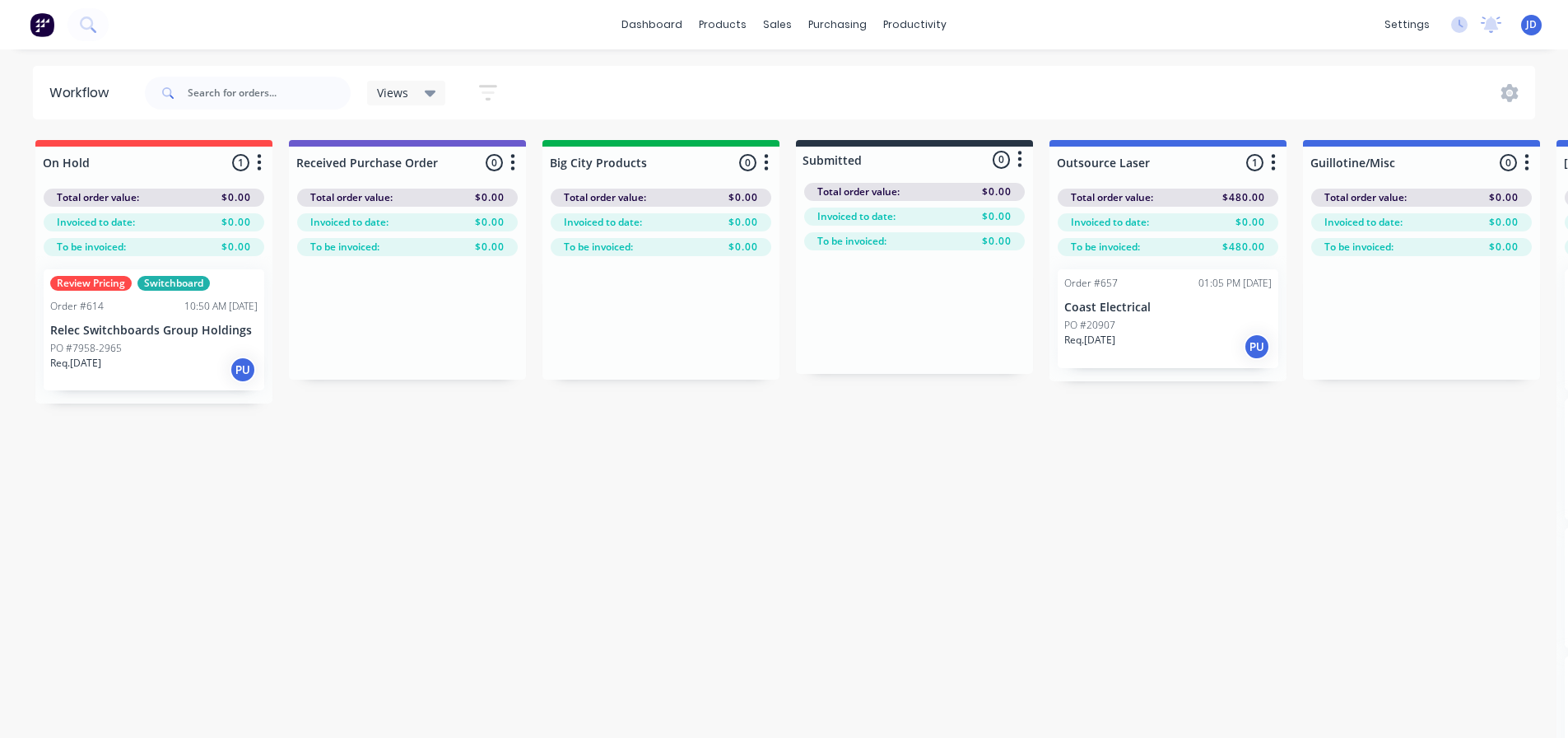
scroll to position [0, 4818]
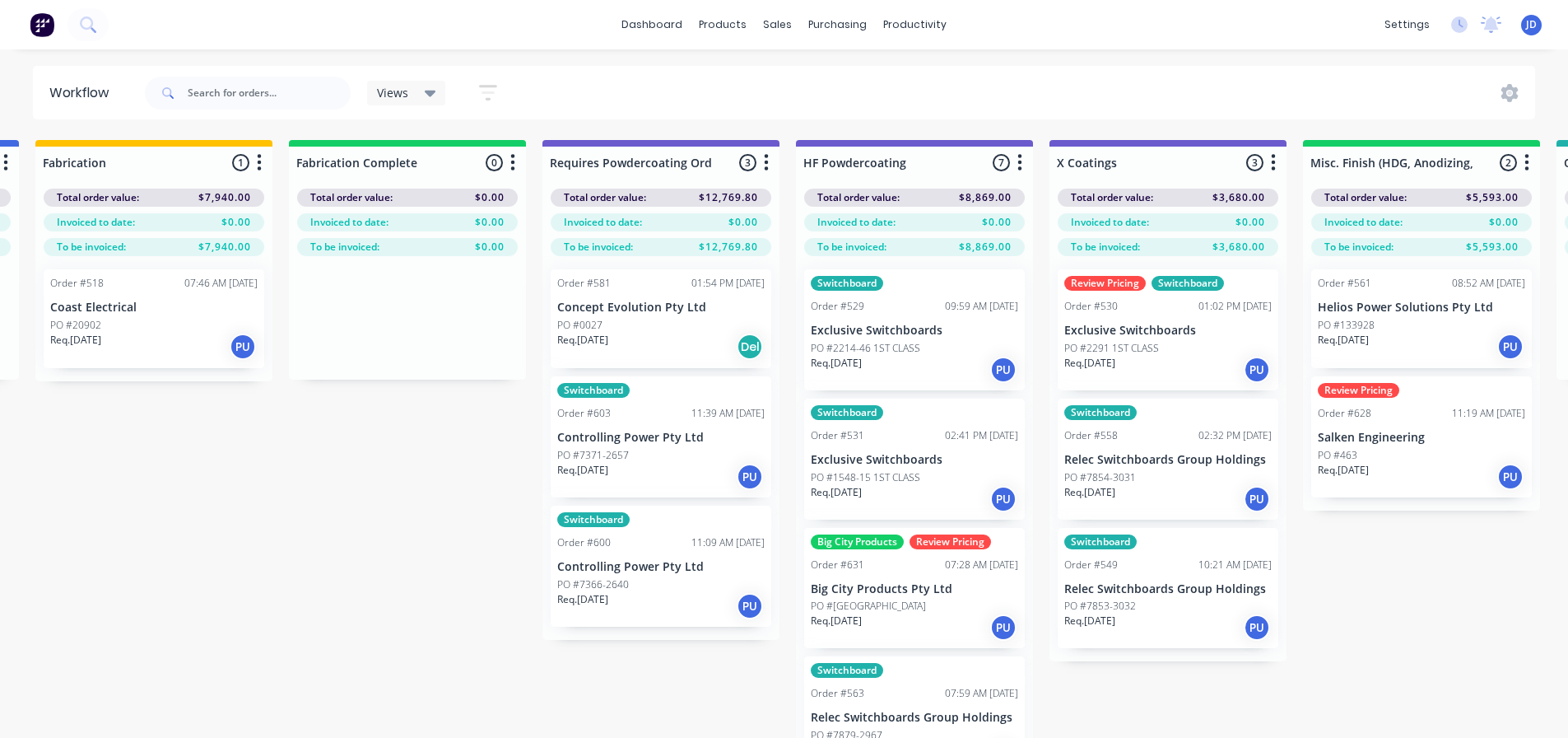
drag, startPoint x: 258, startPoint y: 577, endPoint x: 305, endPoint y: 478, distance: 109.6
click at [272, 93] on input "text" at bounding box center [269, 93] width 163 height 33
type input "rolla"
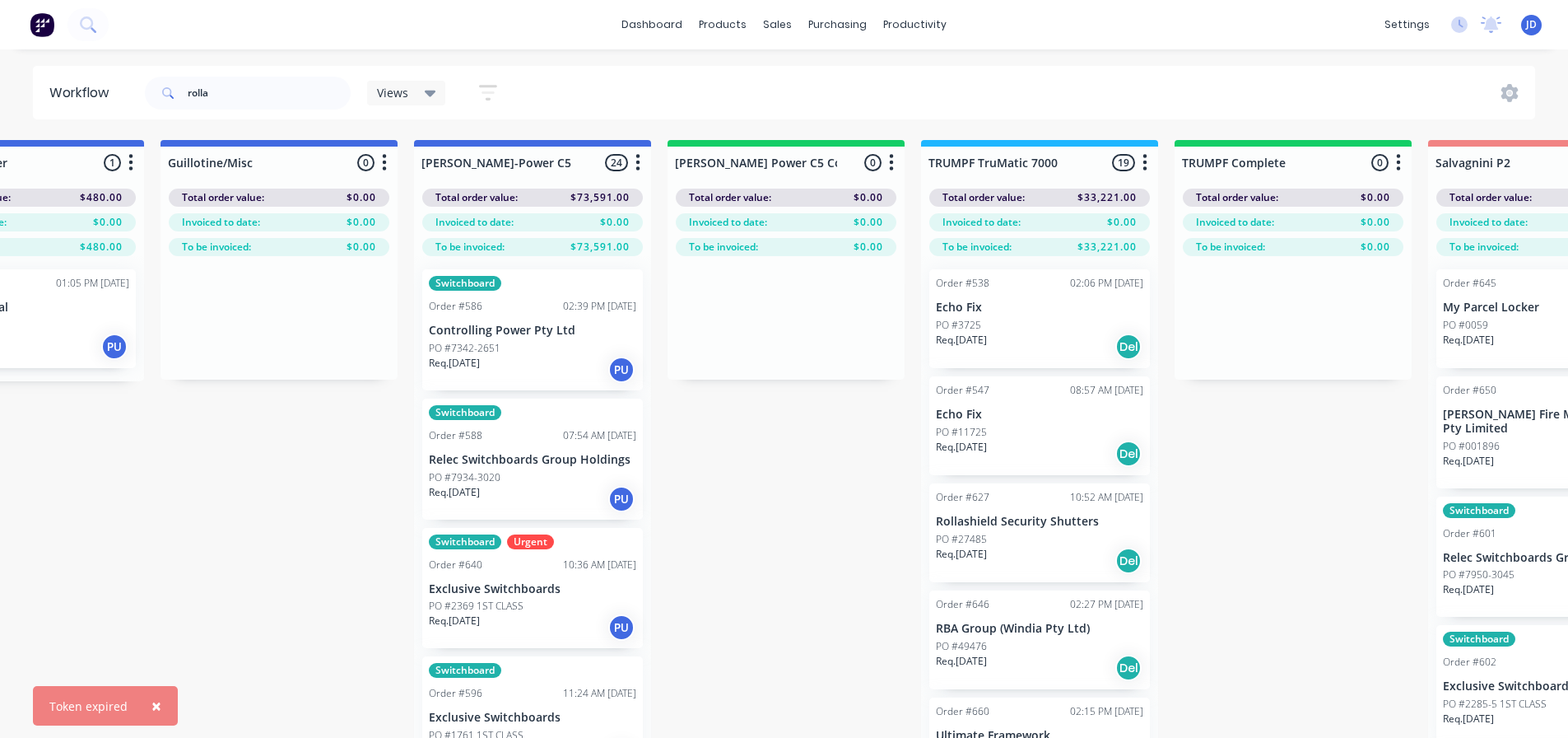
scroll to position [0, 6058]
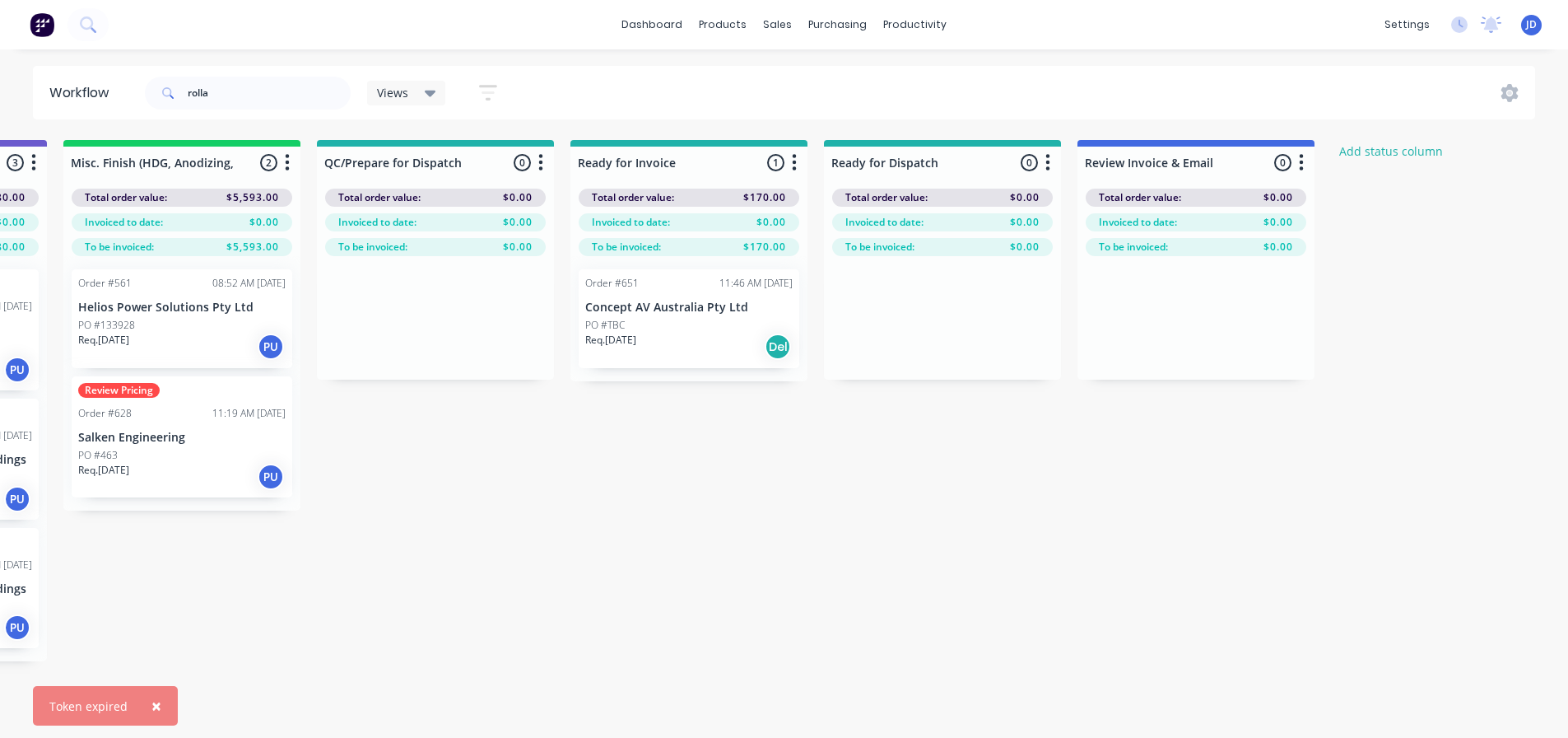
drag, startPoint x: 328, startPoint y: 629, endPoint x: 943, endPoint y: 596, distance: 615.9
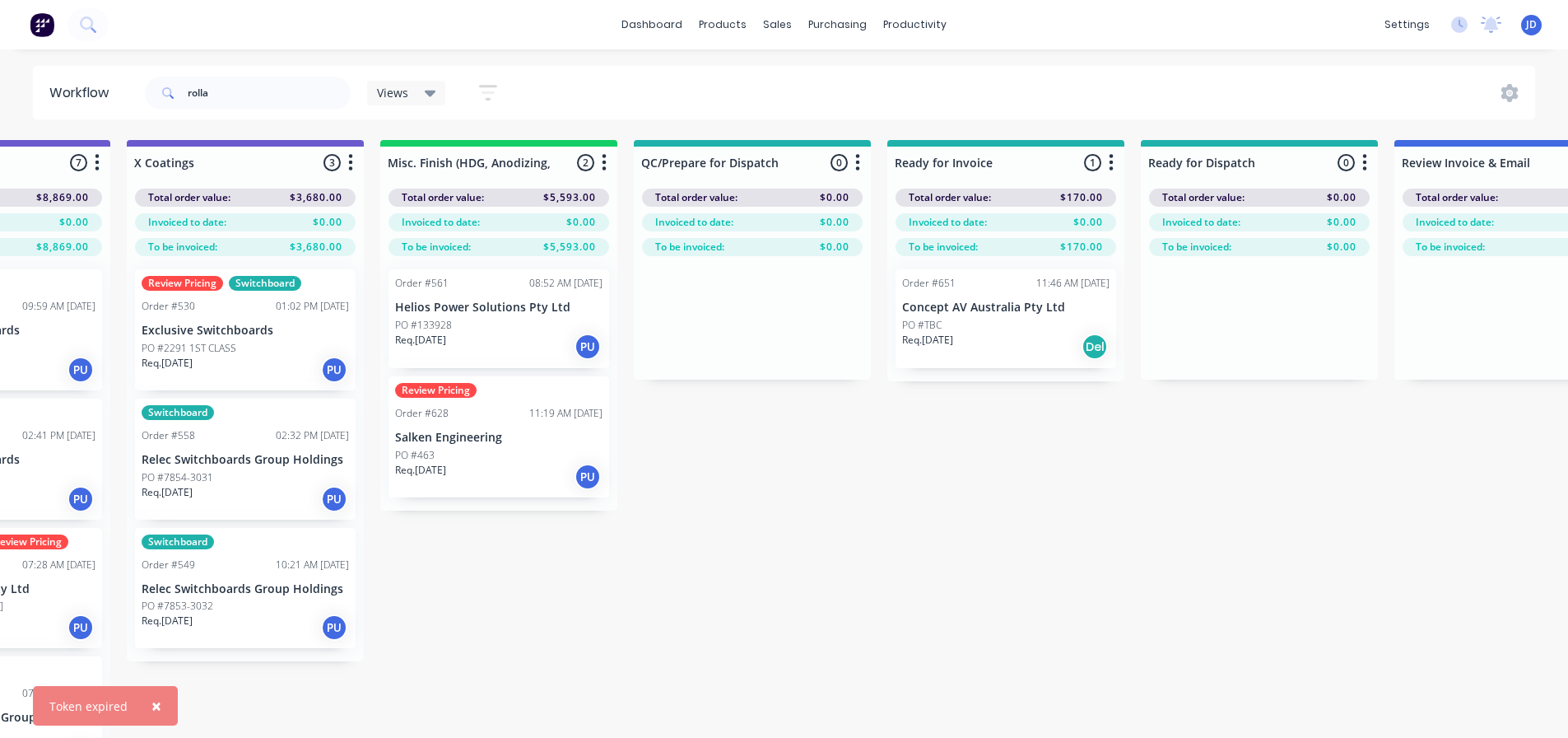
drag, startPoint x: 917, startPoint y: 546, endPoint x: 838, endPoint y: 536, distance: 79.6
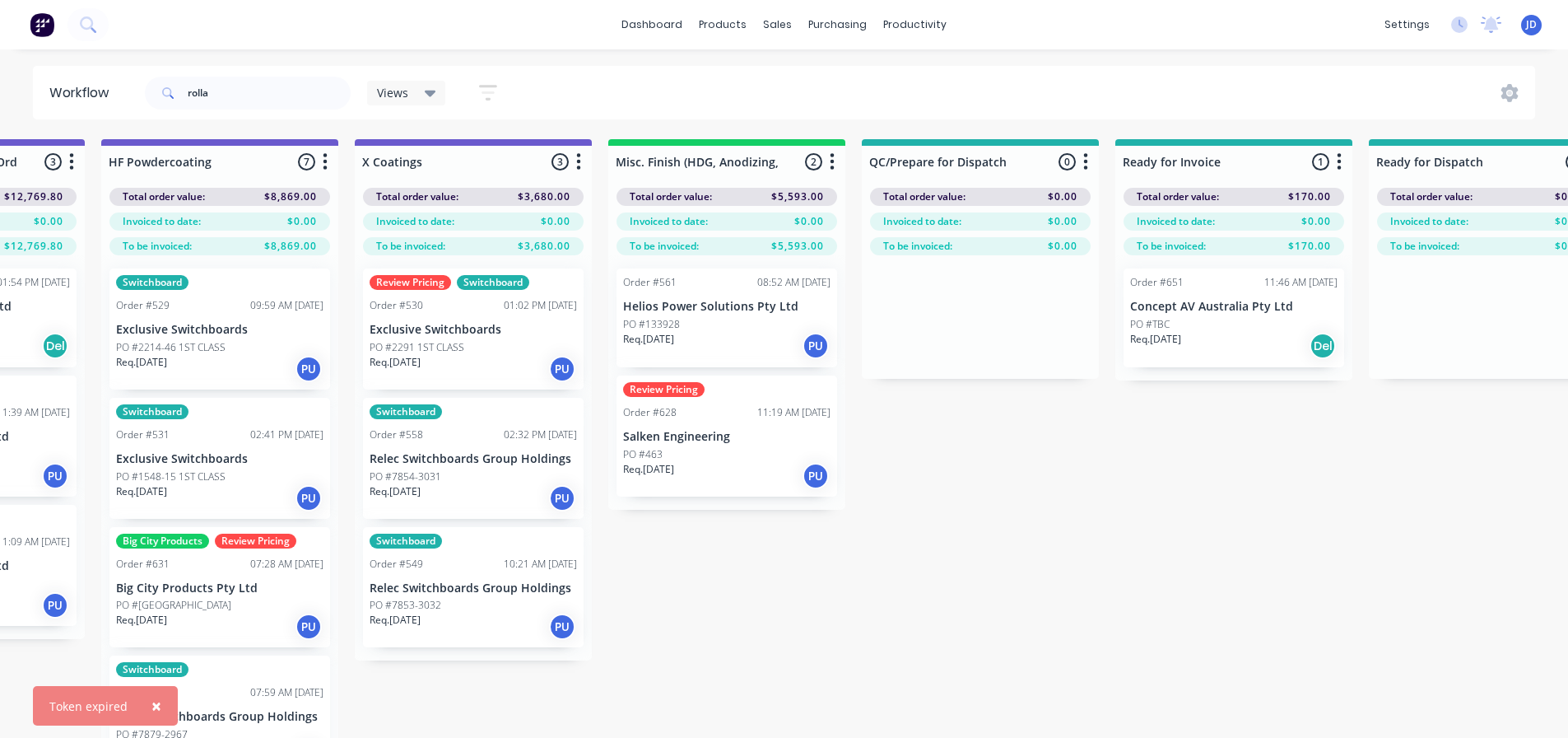
scroll to position [1, 5368]
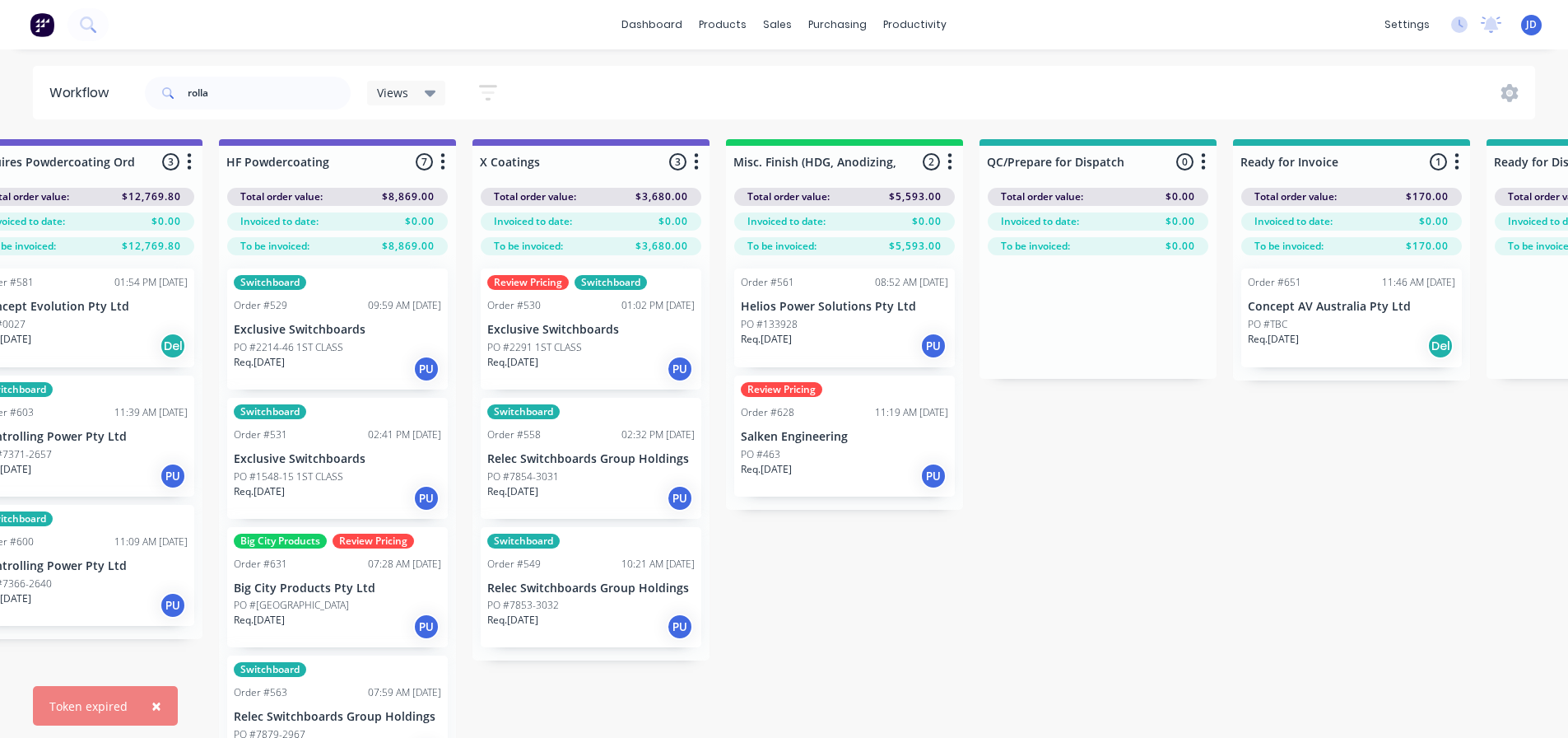
drag, startPoint x: 979, startPoint y: 586, endPoint x: 870, endPoint y: 578, distance: 109.3
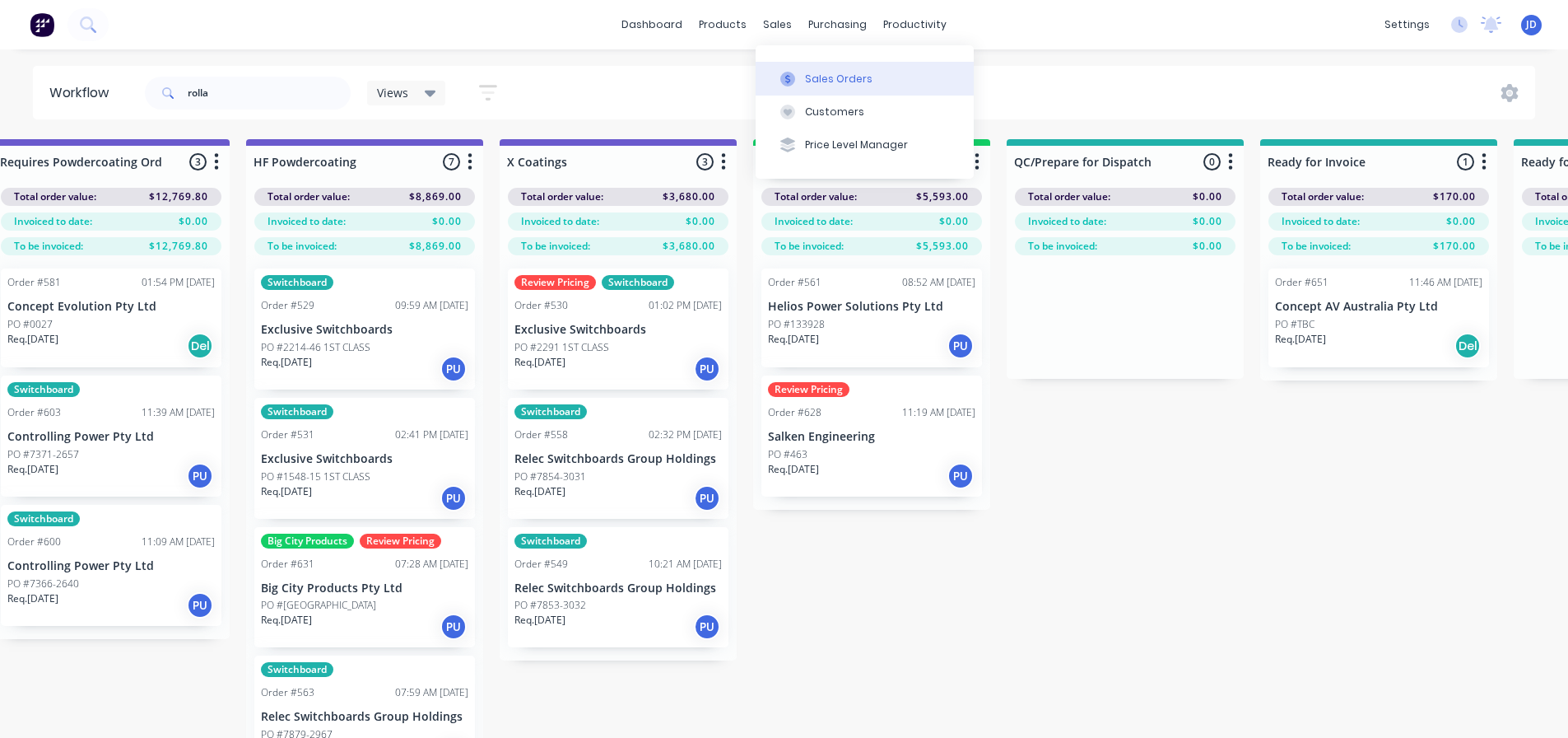
click at [821, 76] on div "Sales Orders" at bounding box center [838, 79] width 67 height 14
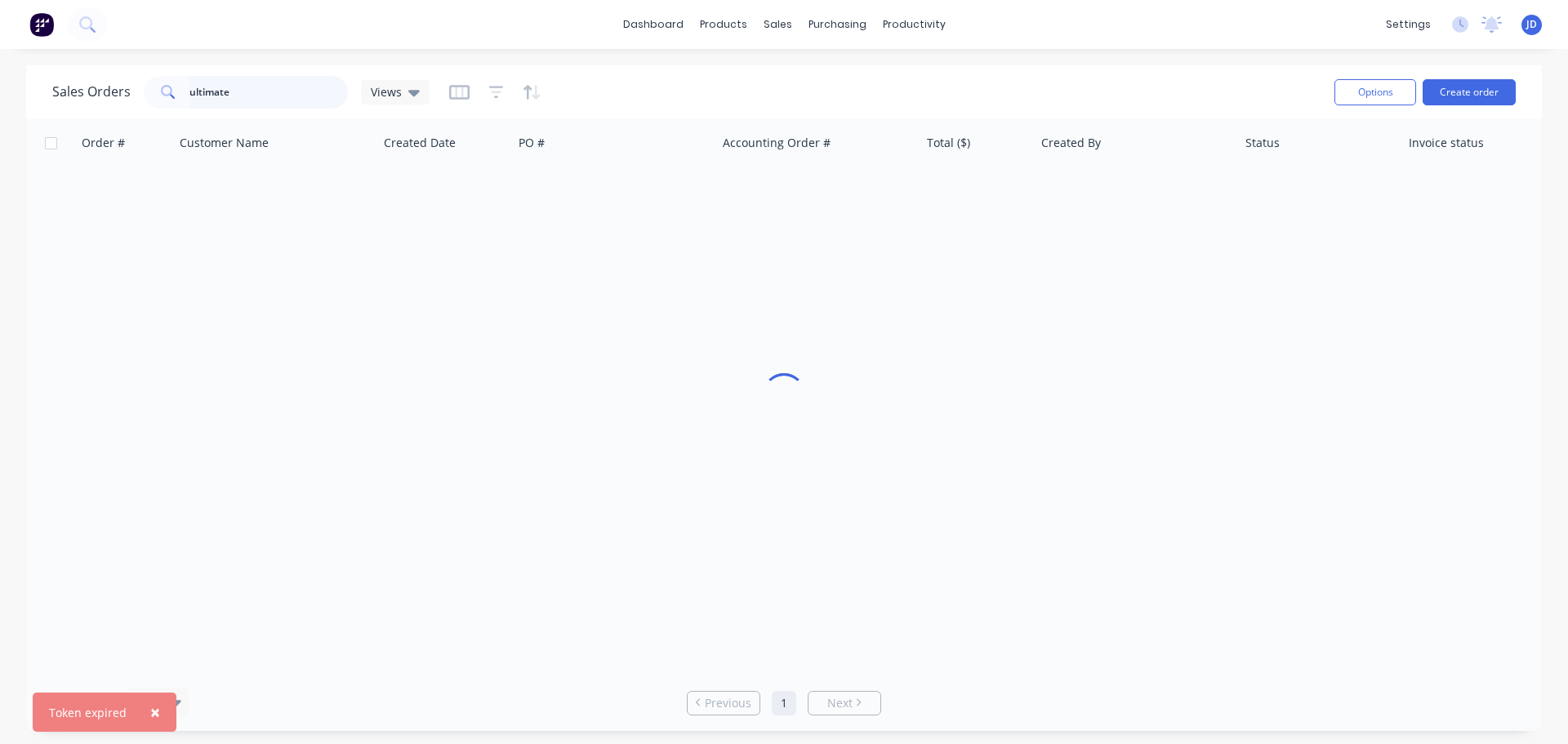
click at [111, 88] on div "Sales Orders ultimate Views" at bounding box center [241, 92] width 377 height 33
type input "s"
type input "rollashield"
click at [390, 87] on span "Views" at bounding box center [386, 91] width 31 height 17
click at [254, 159] on div "Customer Name" at bounding box center [275, 143] width 204 height 49
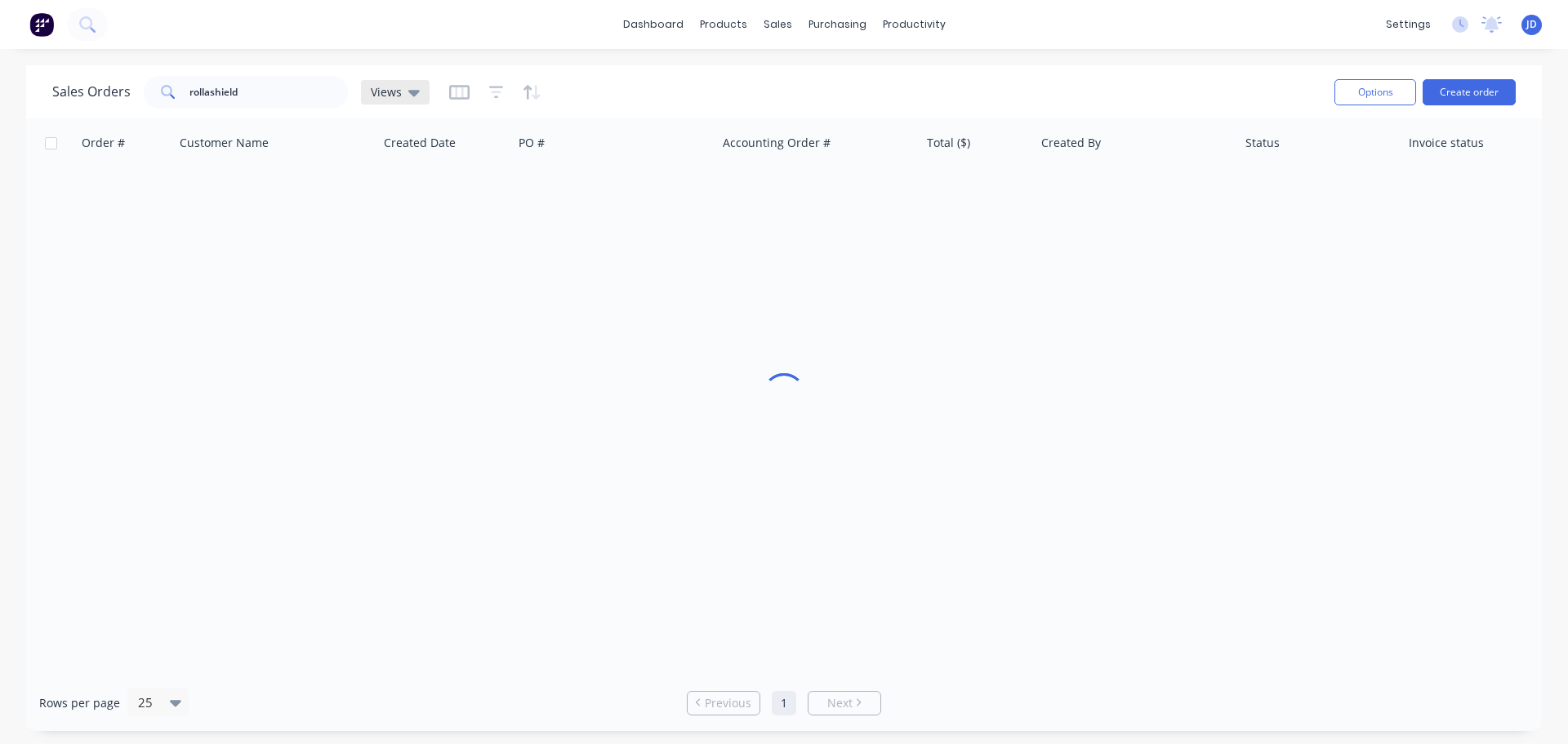
click at [390, 89] on span "Views" at bounding box center [386, 91] width 31 height 17
click at [873, 78] on button "Sales Orders" at bounding box center [864, 78] width 217 height 33
click at [847, 78] on div "Sales Orders" at bounding box center [837, 78] width 67 height 14
click at [868, 89] on button "Purchase Orders" at bounding box center [906, 78] width 217 height 33
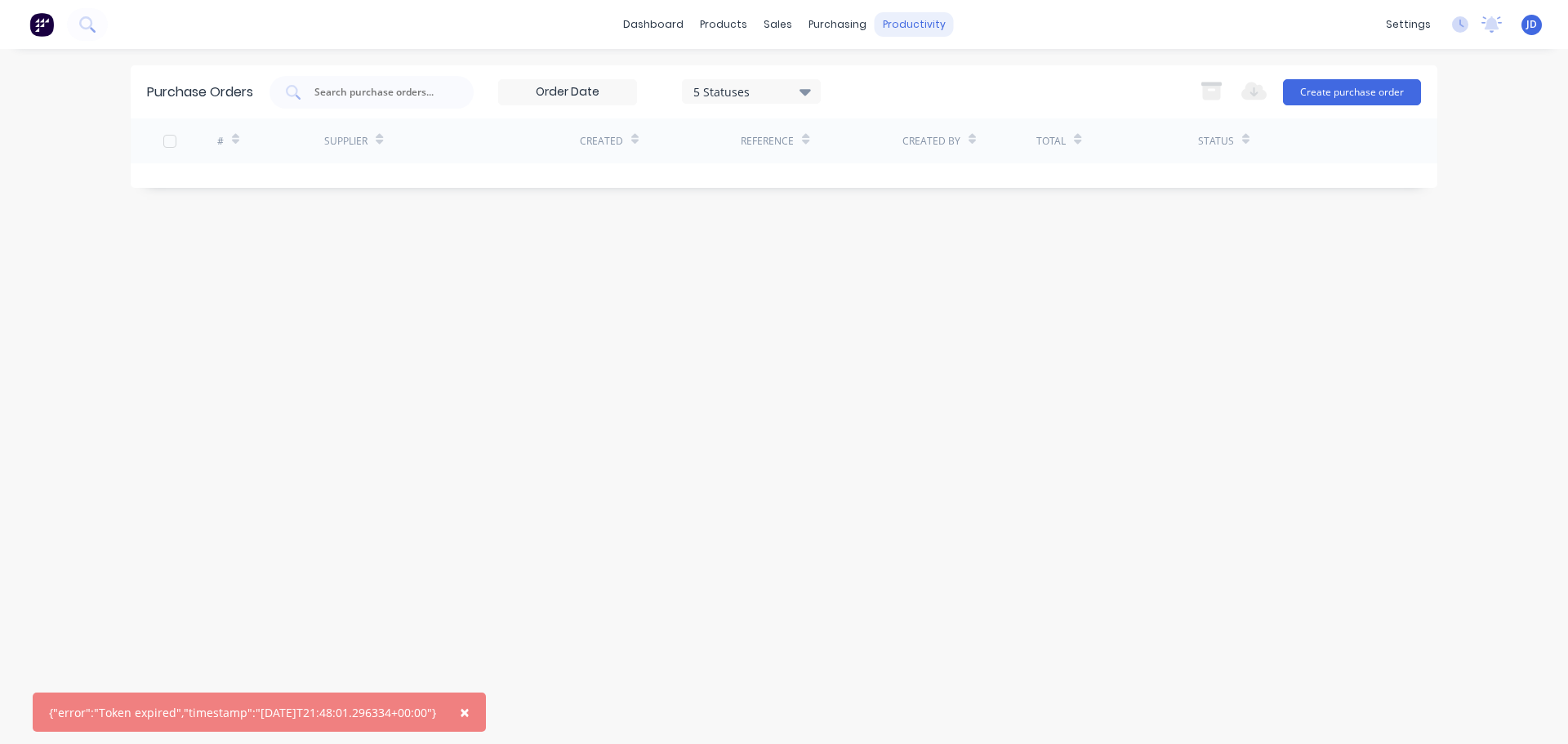
click at [883, 14] on div "productivity" at bounding box center [914, 24] width 79 height 24
click at [918, 85] on div "Workflow" at bounding box center [942, 78] width 49 height 14
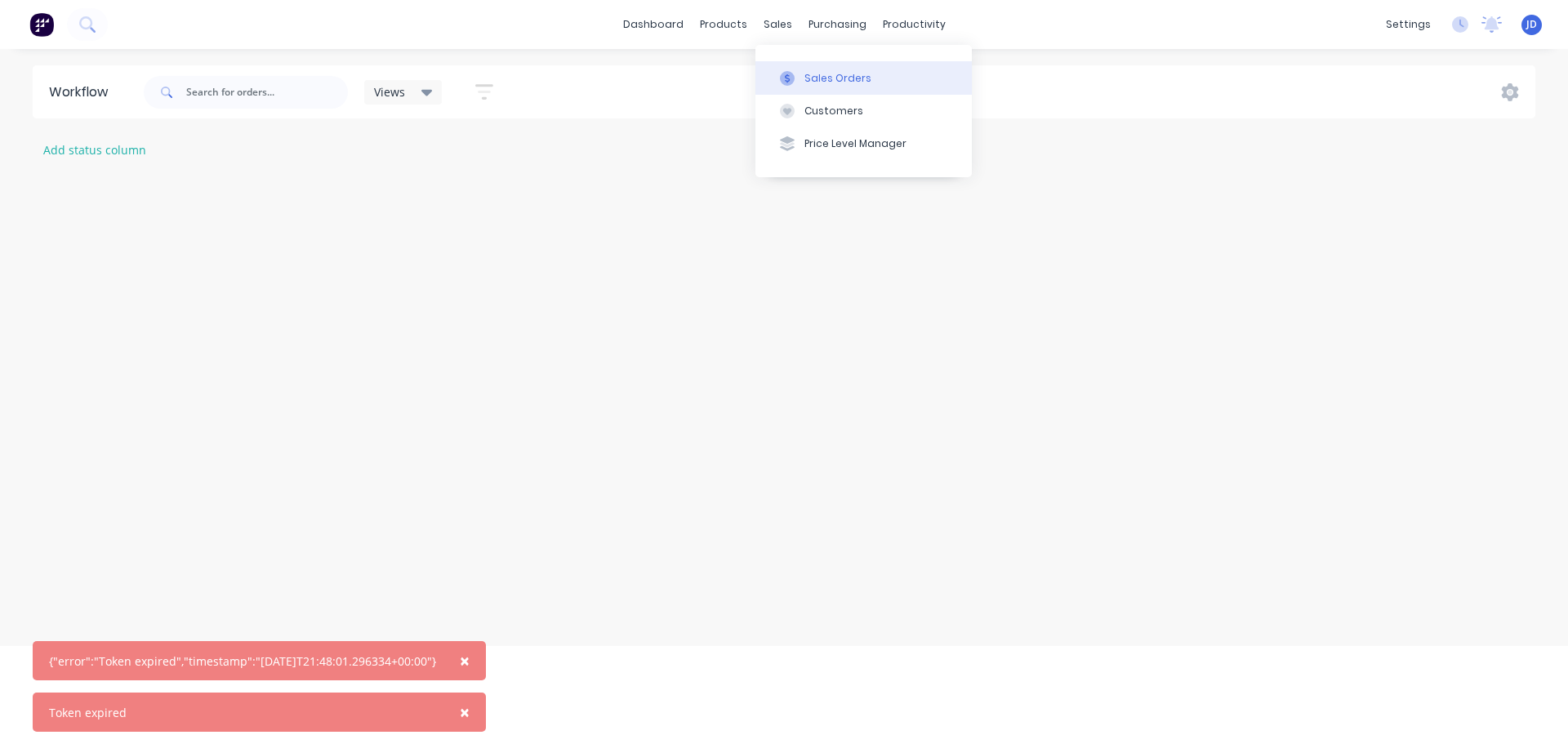
click at [790, 69] on button "Sales Orders" at bounding box center [864, 78] width 217 height 33
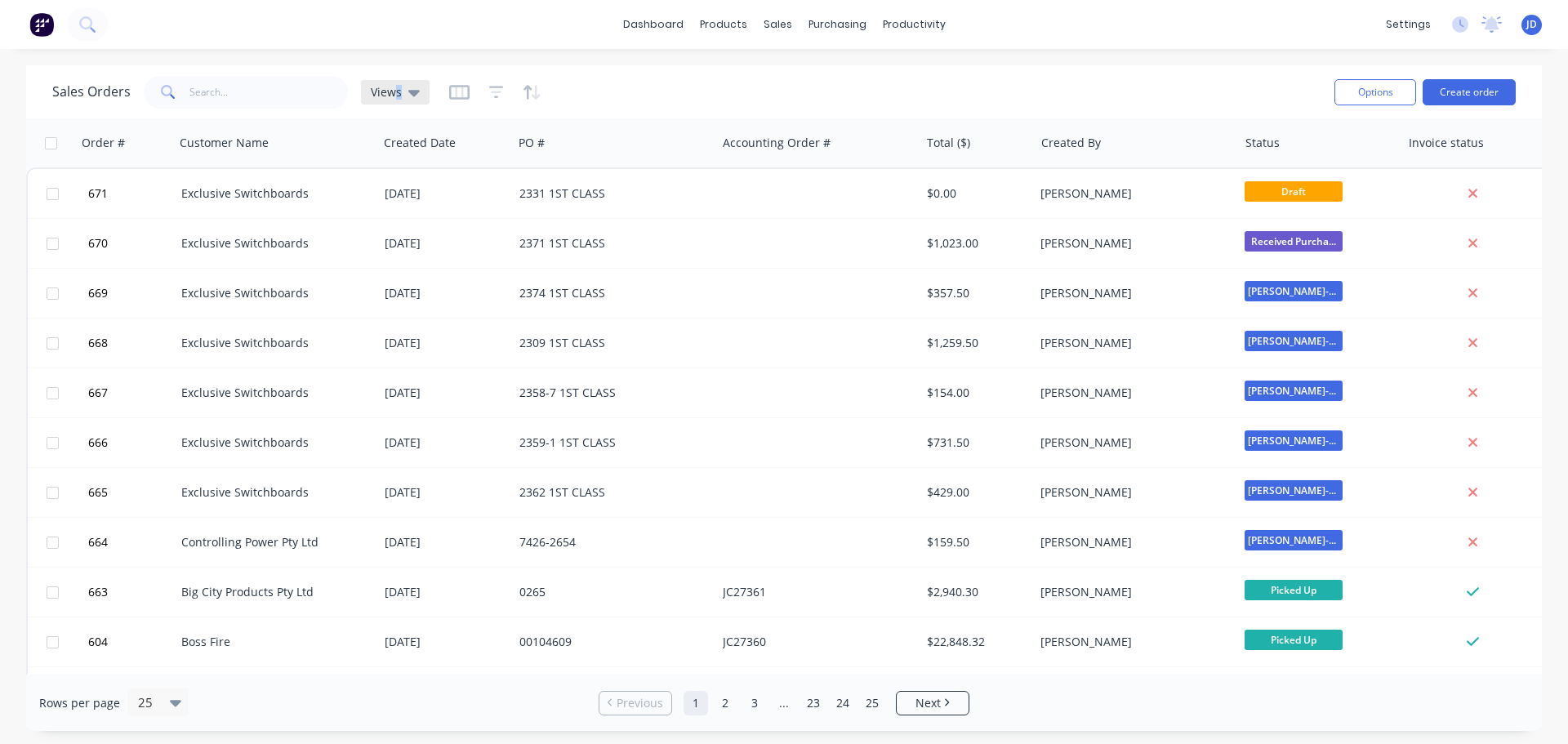
drag, startPoint x: 398, startPoint y: 76, endPoint x: 405, endPoint y: 86, distance: 12.2
click at [403, 82] on div "Sales Orders Views" at bounding box center [687, 92] width 1269 height 40
click at [401, 83] on div "Views" at bounding box center [395, 92] width 69 height 24
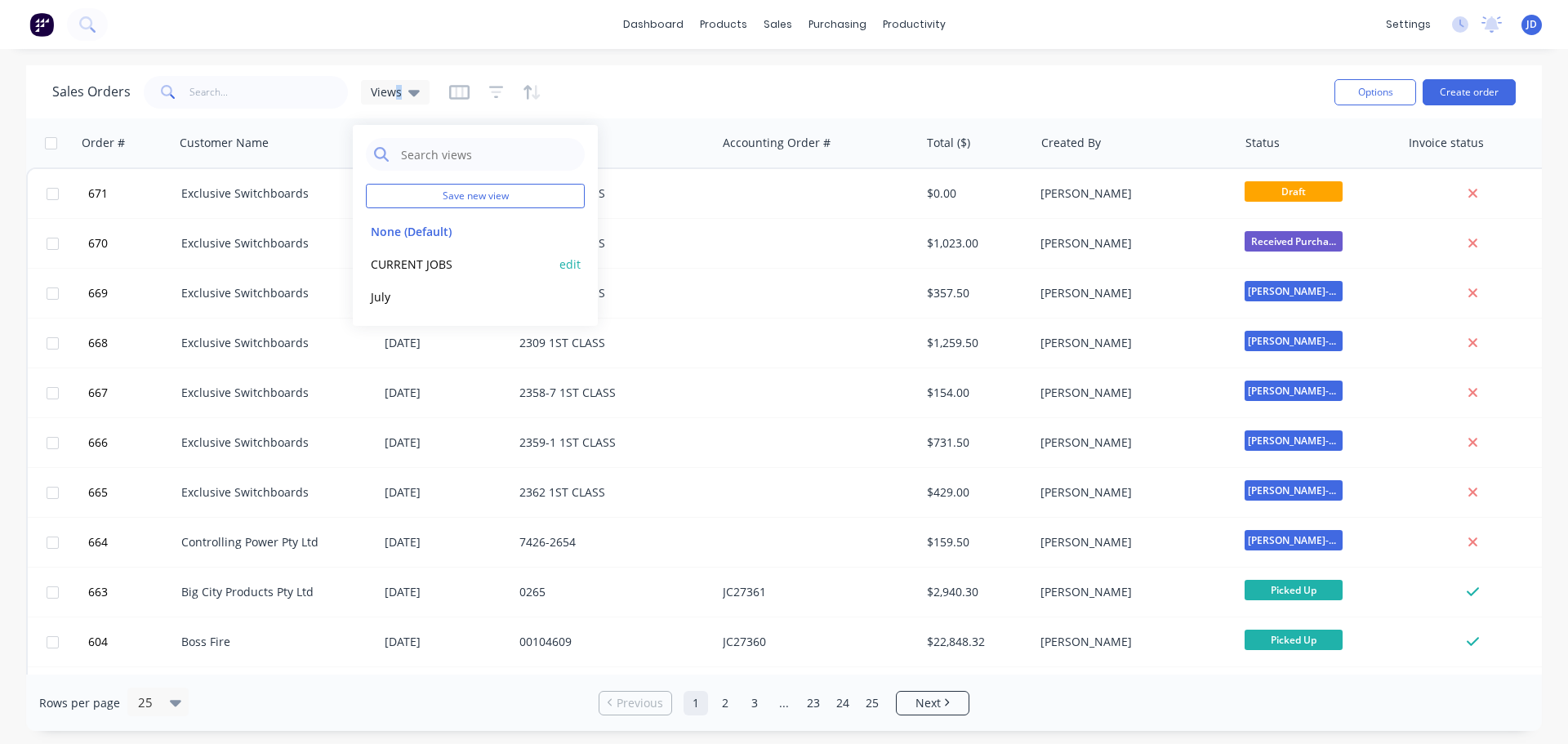
click at [413, 267] on button "CURRENT JOBS" at bounding box center [458, 264] width 186 height 19
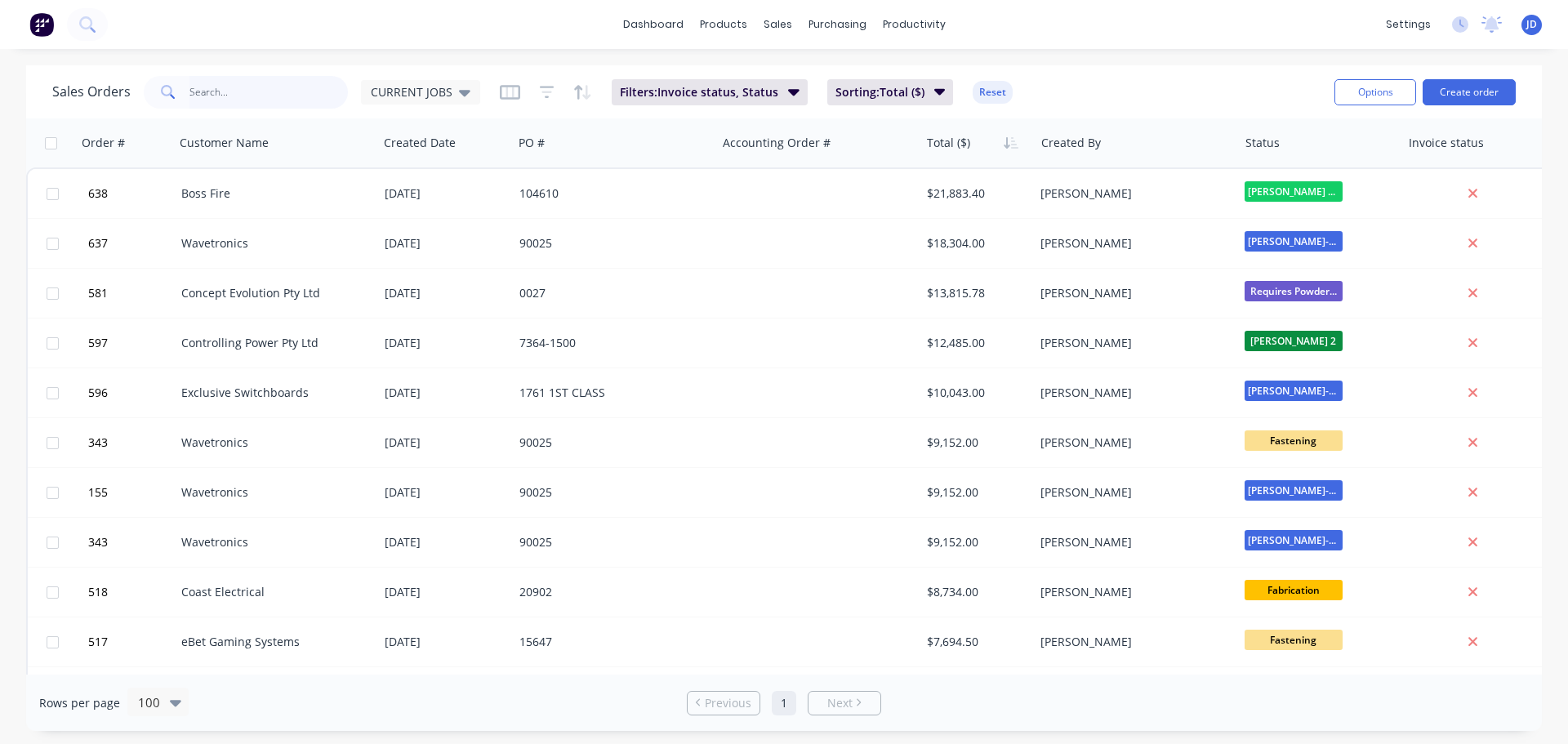
drag, startPoint x: 244, startPoint y: 95, endPoint x: 275, endPoint y: 69, distance: 40.5
click at [246, 95] on input "text" at bounding box center [269, 92] width 160 height 33
type input "rolla"
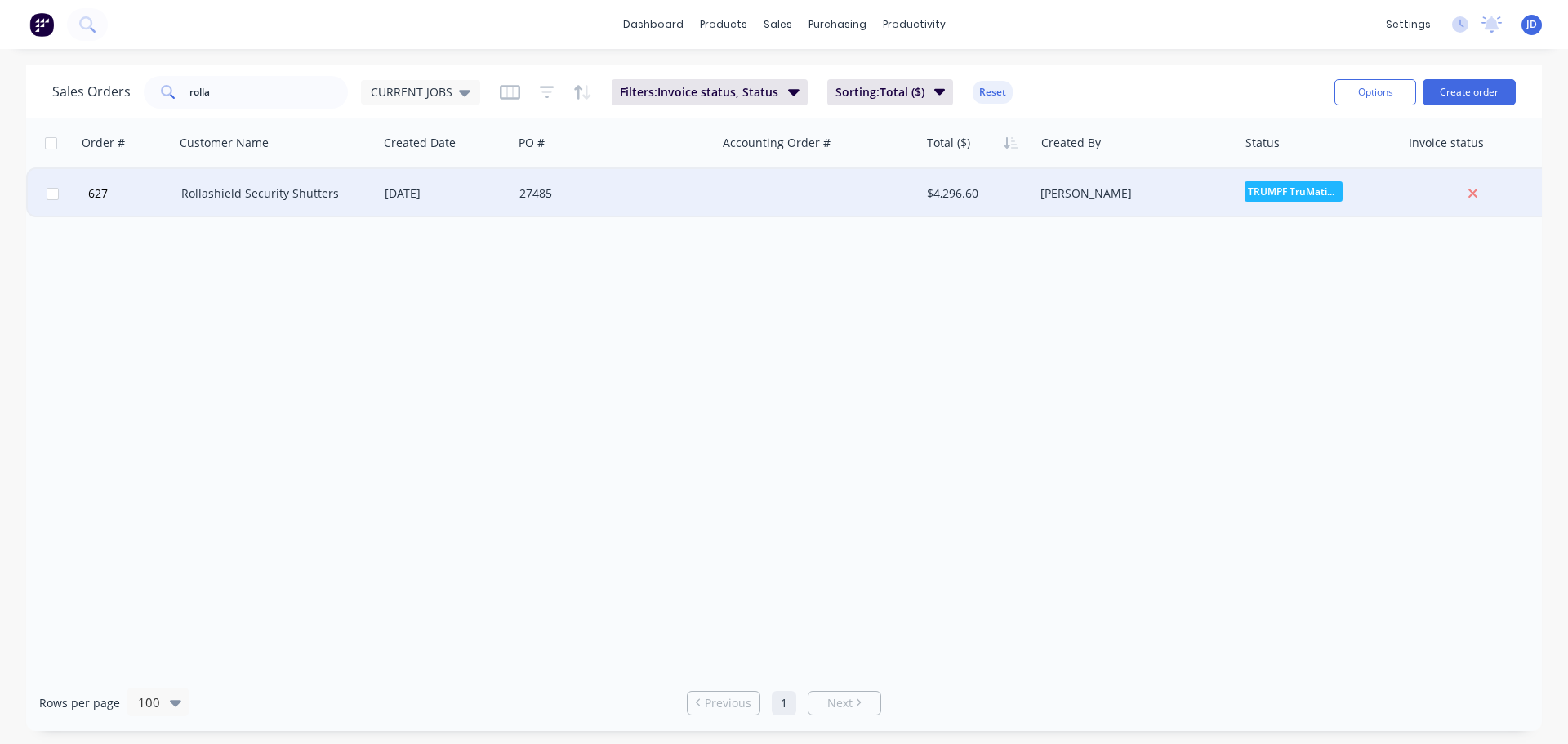
click at [996, 191] on div "$4,296.60" at bounding box center [974, 193] width 95 height 16
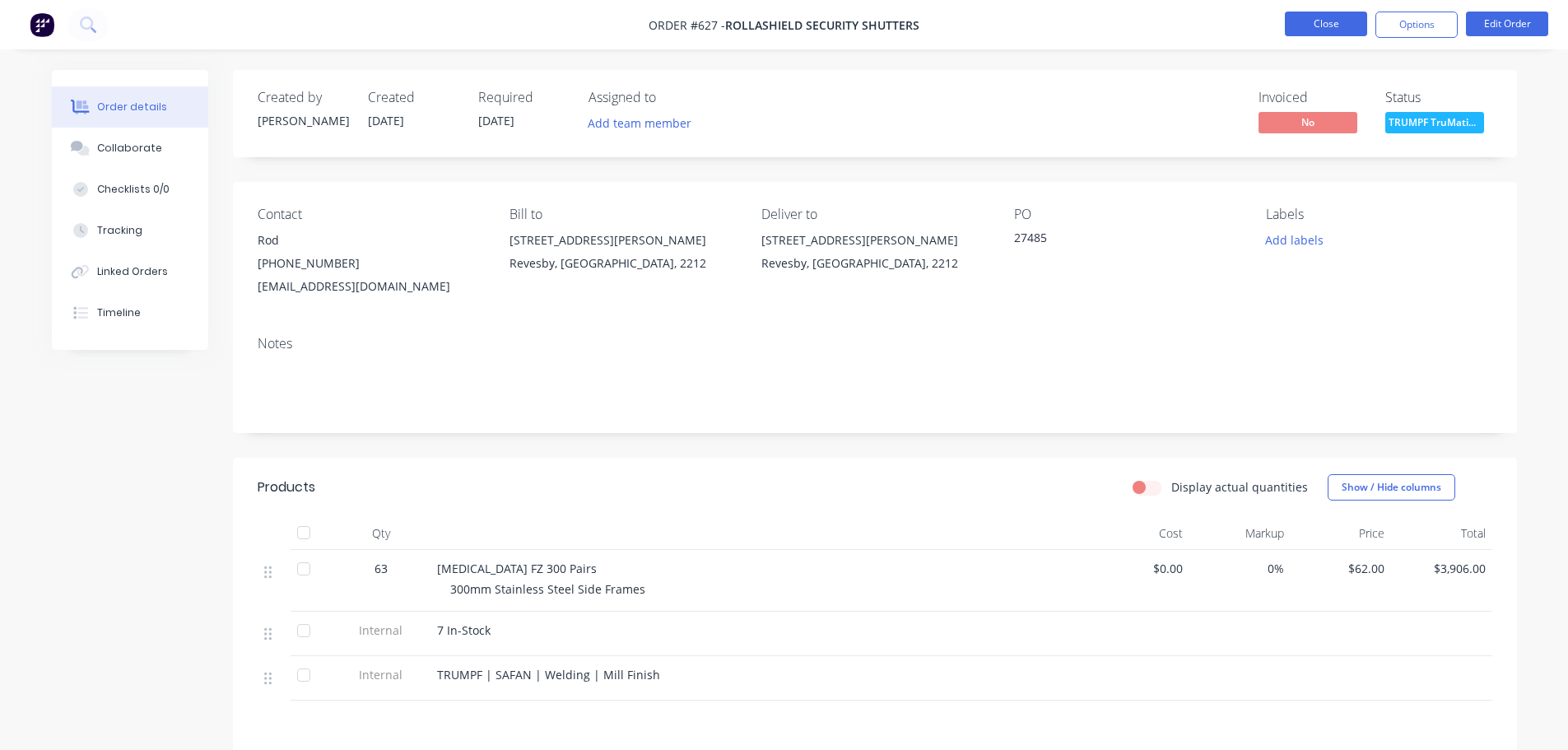
click at [1337, 18] on button "Close" at bounding box center [1326, 23] width 83 height 24
